Goal: Information Seeking & Learning: Check status

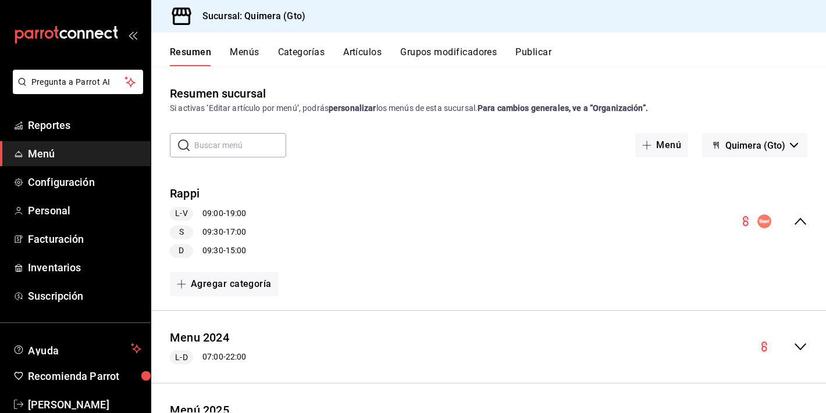
click at [86, 39] on icon "mailbox folders" at bounding box center [66, 34] width 105 height 17
click at [53, 131] on span "Reportes" at bounding box center [84, 125] width 113 height 16
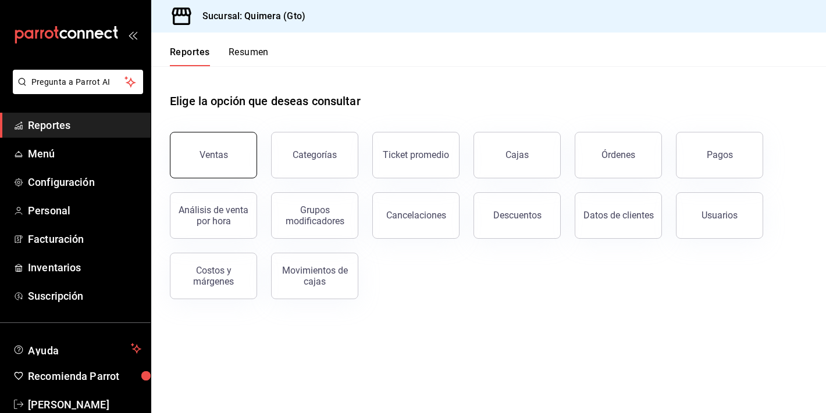
click at [197, 156] on button "Ventas" at bounding box center [213, 155] width 87 height 47
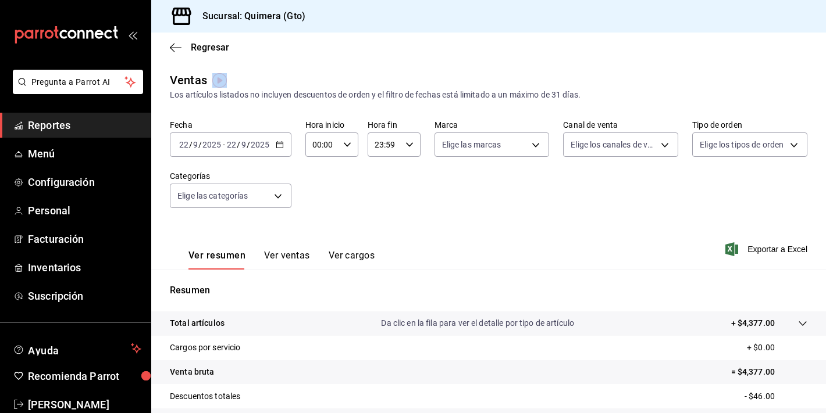
click at [285, 252] on button "Ver ventas" at bounding box center [287, 260] width 46 height 20
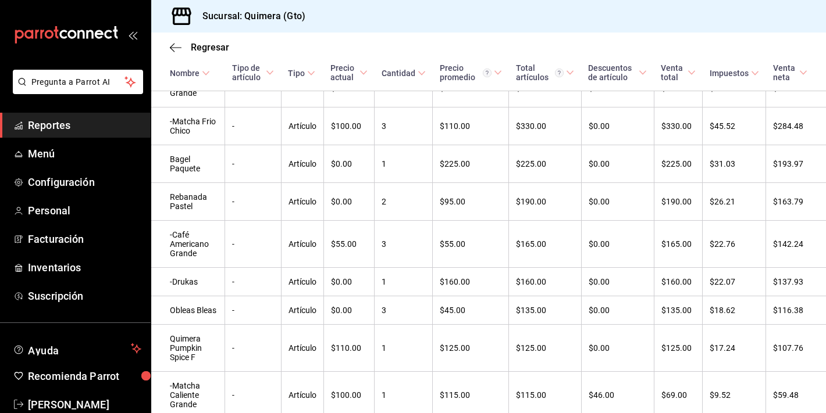
scroll to position [478, 0]
